Goal: Find specific page/section: Find specific page/section

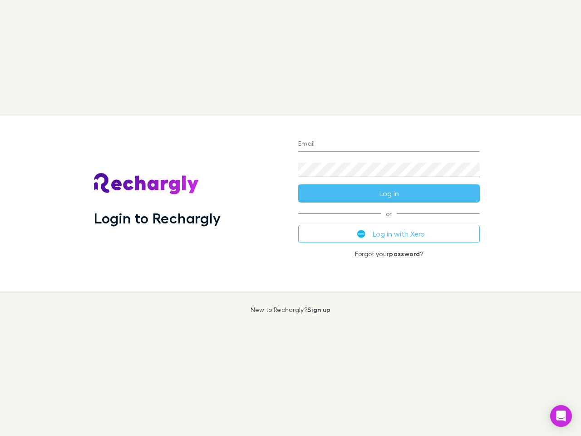
click at [290, 218] on div "Login to Rechargly" at bounding box center [189, 203] width 204 height 176
click at [389, 144] on input "Email" at bounding box center [388, 144] width 181 height 15
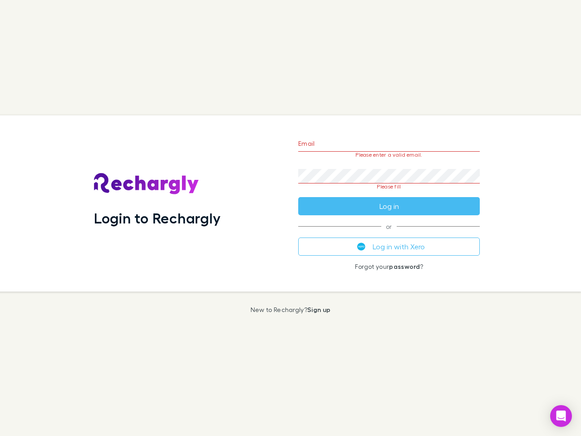
click at [389, 193] on form "Email Please enter a valid email. Password Please fill Log in" at bounding box center [388, 172] width 181 height 85
click at [389, 234] on div "Email Please enter a valid email. Password Please fill Log in or Log in with Xe…" at bounding box center [389, 203] width 196 height 176
click at [561, 416] on icon "Open Intercom Messenger" at bounding box center [561, 415] width 10 height 11
